Goal: Information Seeking & Learning: Learn about a topic

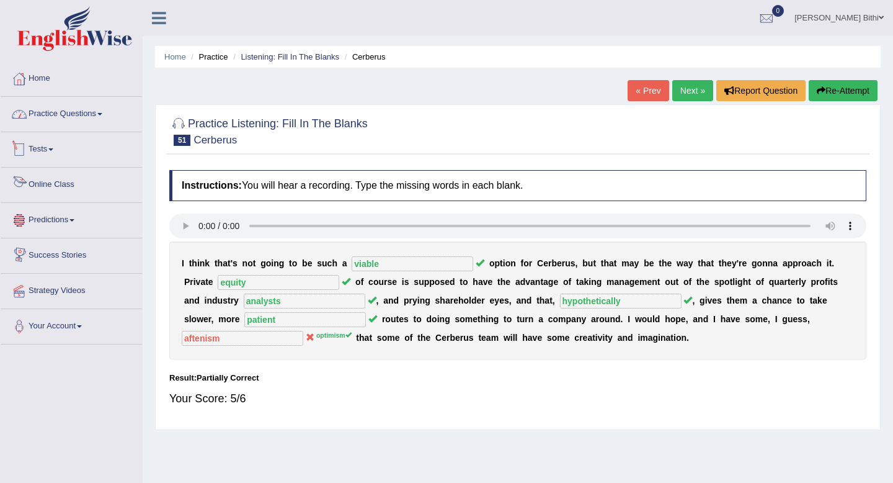
click at [104, 112] on link "Practice Questions" at bounding box center [71, 112] width 141 height 31
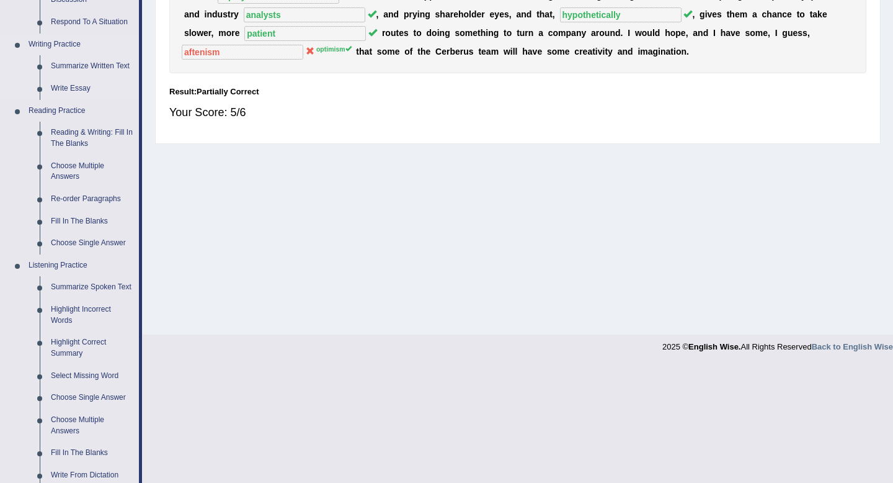
scroll to position [287, 0]
click at [73, 328] on link "Highlight Incorrect Words" at bounding box center [92, 314] width 94 height 33
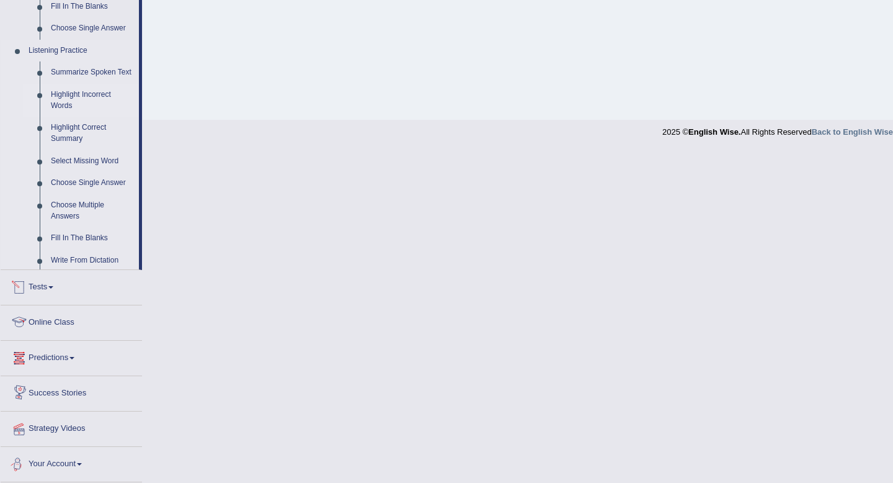
scroll to position [461, 0]
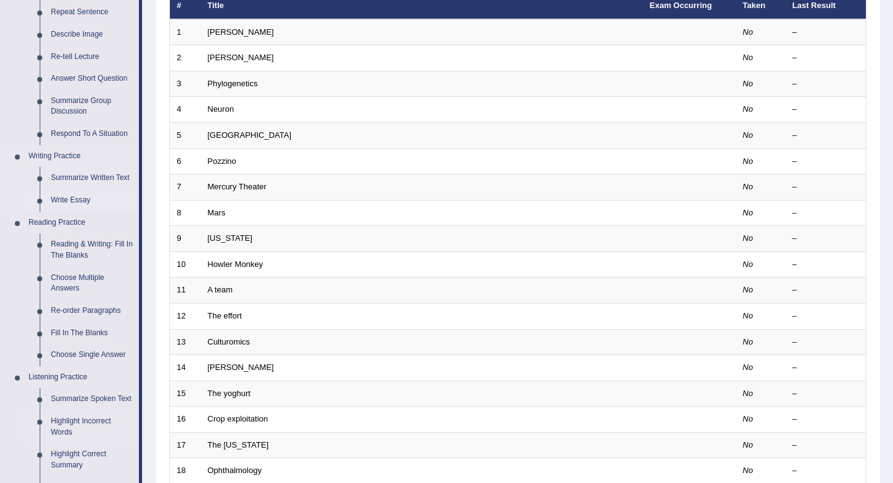
scroll to position [175, 0]
click at [82, 248] on link "Reading & Writing: Fill In The Blanks" at bounding box center [92, 249] width 94 height 33
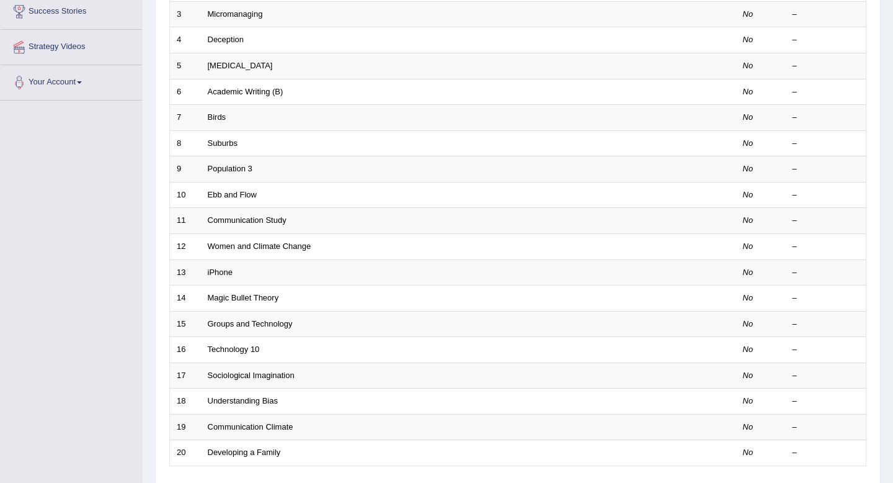
scroll to position [339, 0]
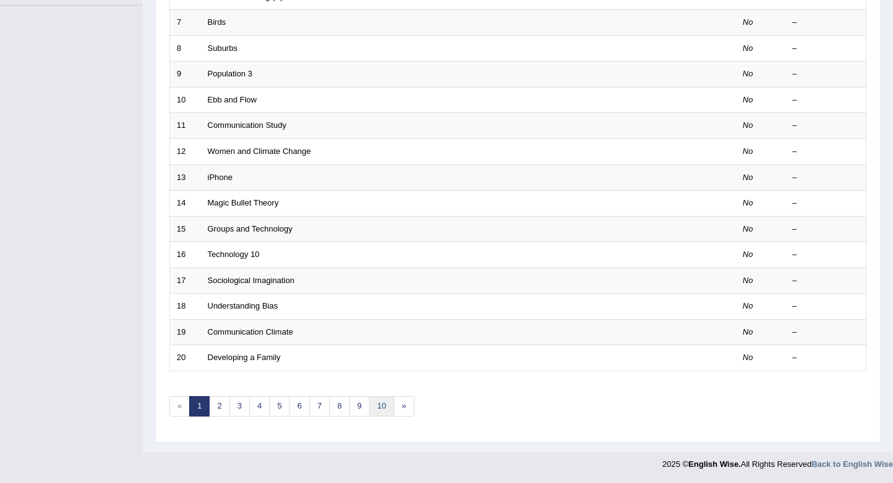
click at [372, 411] on link "10" at bounding box center [381, 406] width 25 height 20
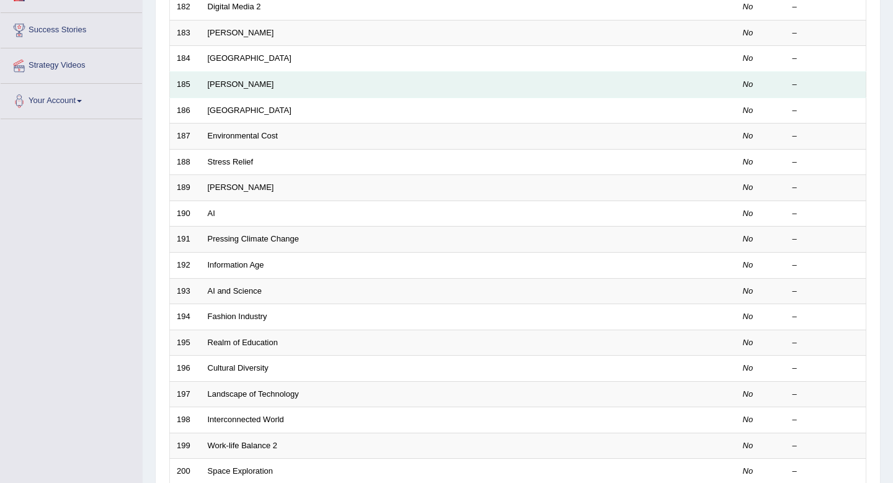
scroll to position [339, 0]
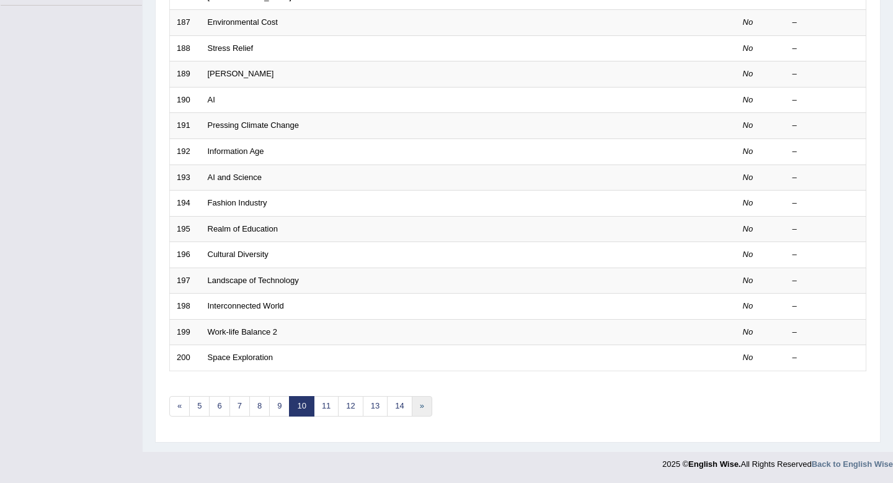
click at [420, 407] on link "»" at bounding box center [422, 406] width 20 height 20
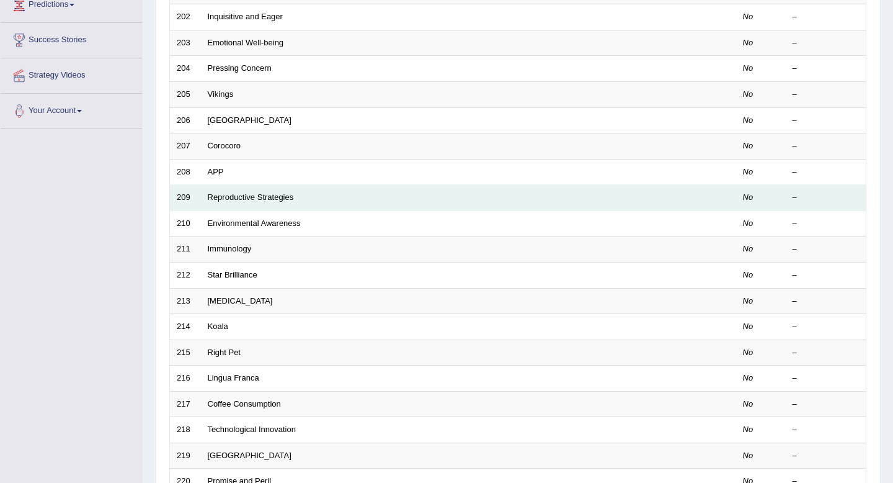
scroll to position [339, 0]
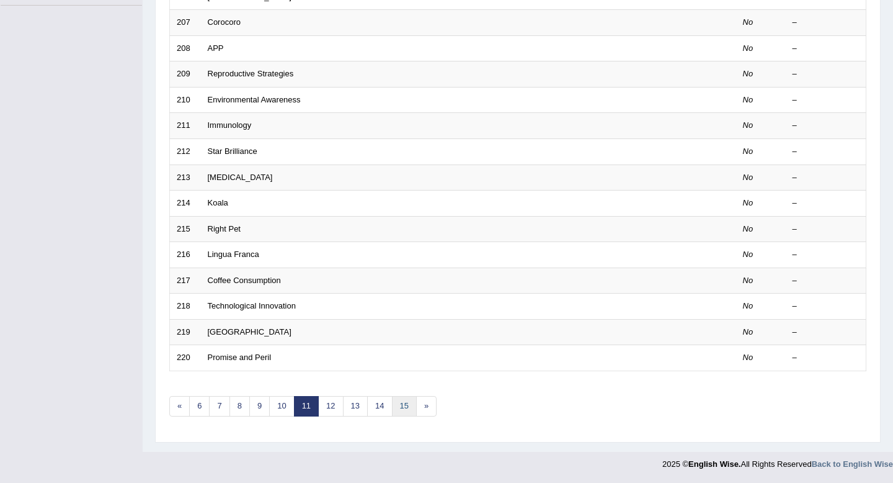
click at [407, 409] on link "15" at bounding box center [404, 406] width 25 height 20
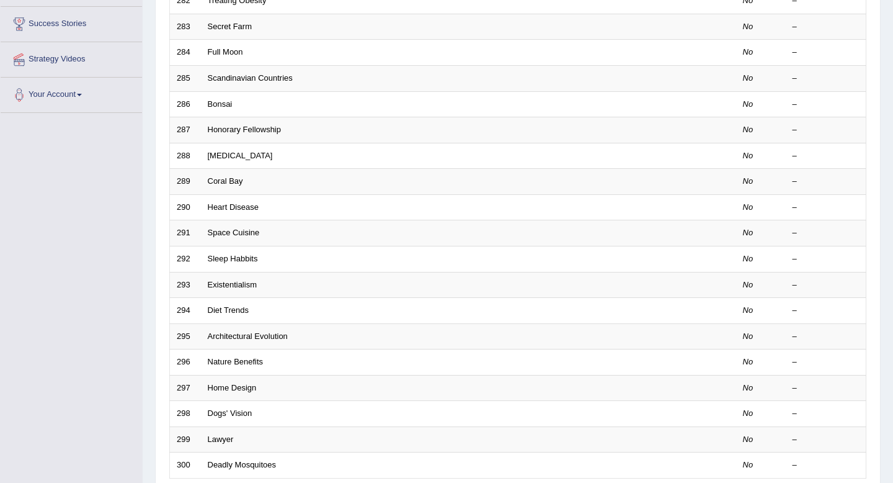
scroll to position [339, 0]
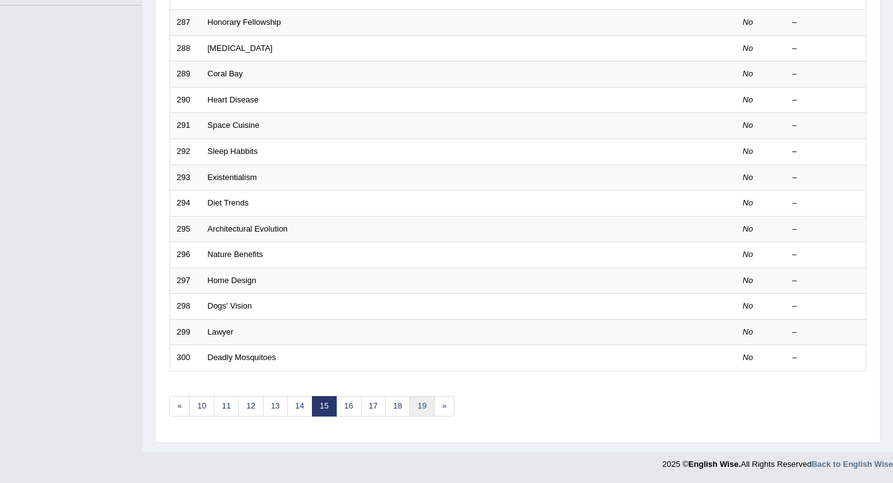
click at [422, 409] on link "19" at bounding box center [421, 406] width 25 height 20
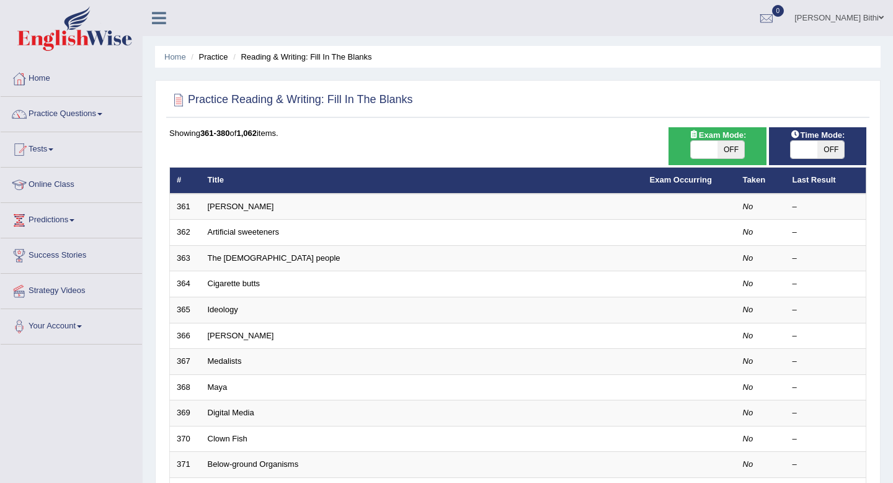
scroll to position [339, 0]
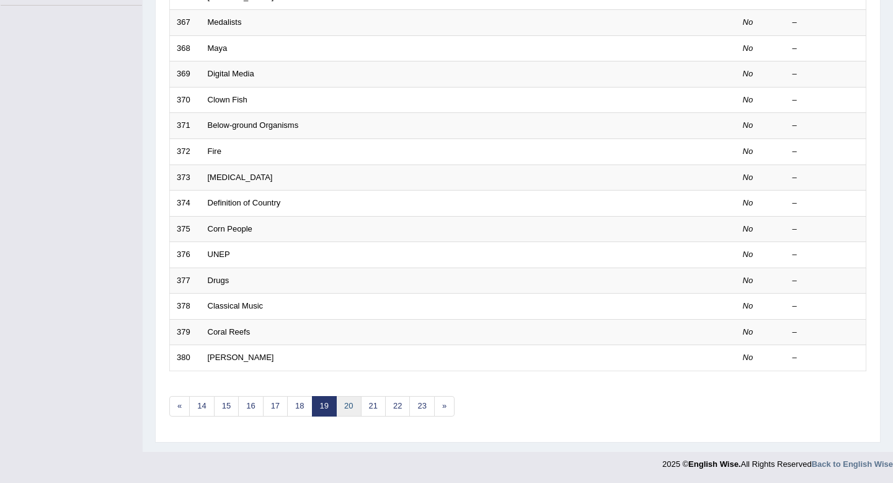
click at [349, 408] on link "20" at bounding box center [348, 406] width 25 height 20
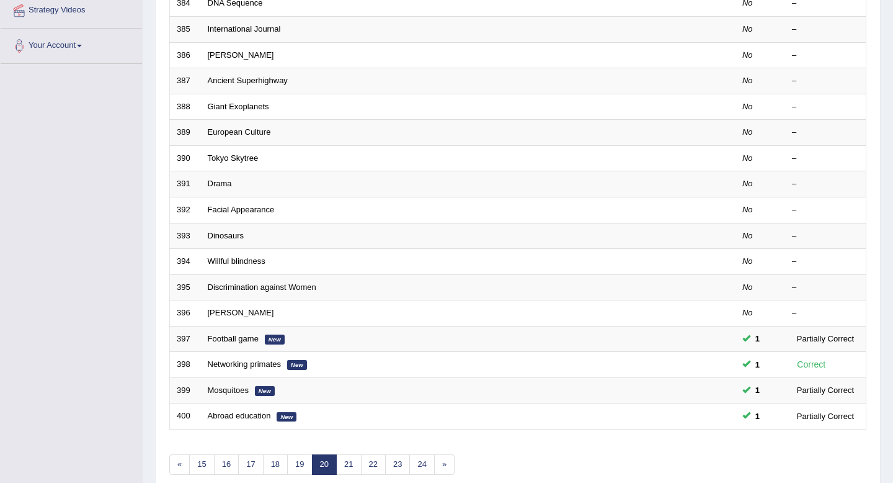
scroll to position [339, 0]
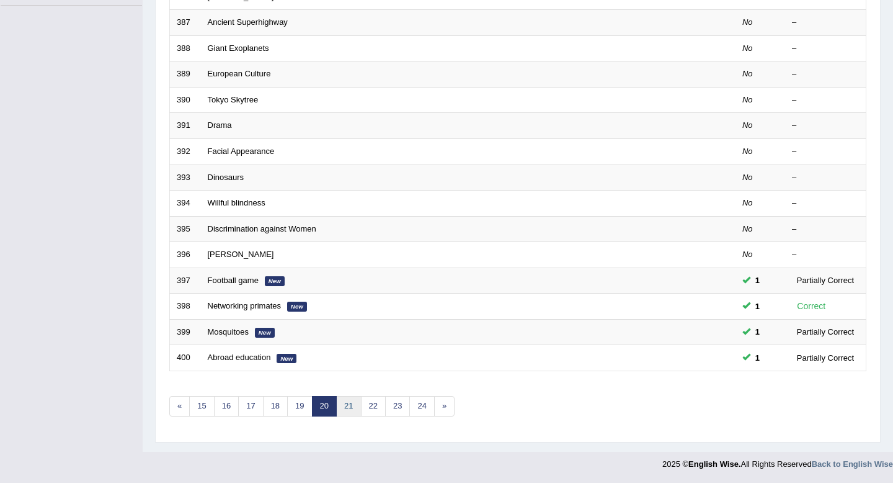
click at [351, 413] on link "21" at bounding box center [348, 406] width 25 height 20
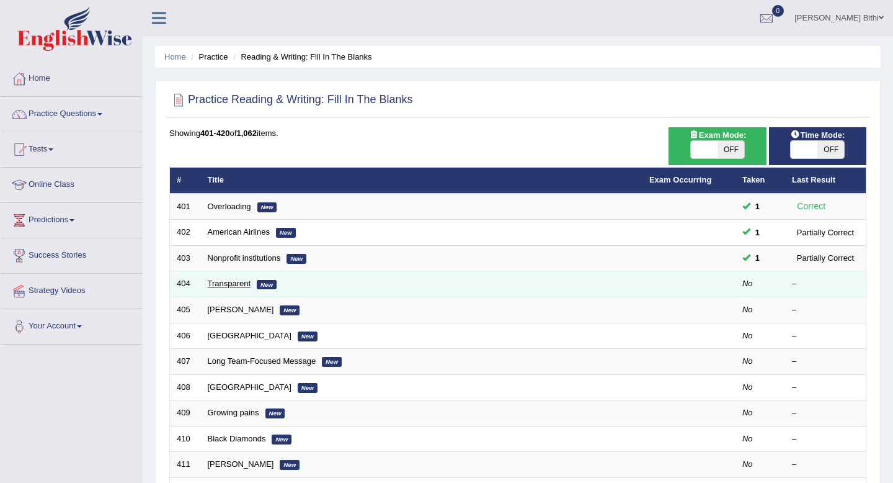
click at [223, 282] on link "Transparent" at bounding box center [229, 282] width 43 height 9
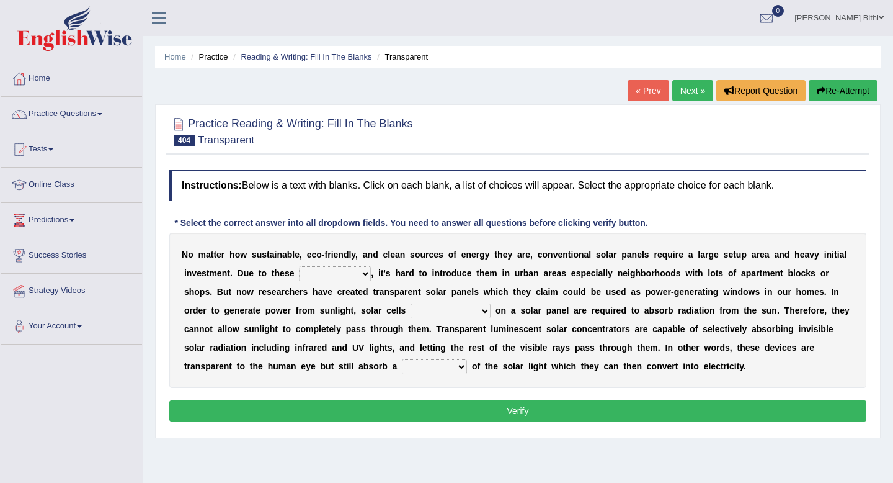
click at [354, 297] on div "N o m a t t e r h o w s u s t a i n a b l e , e c o - f r i e n d l y , a n d c…" at bounding box center [517, 310] width 697 height 155
